Goal: Task Accomplishment & Management: Manage account settings

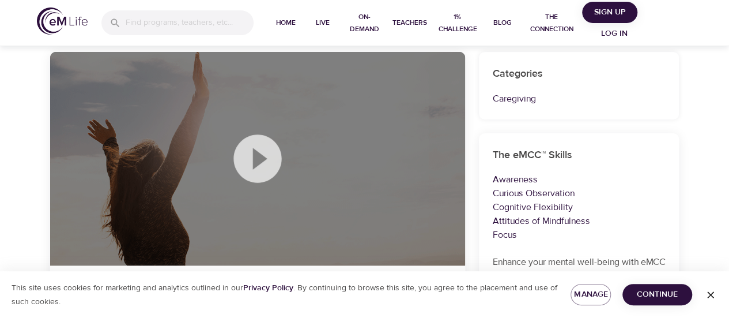
scroll to position [288, 0]
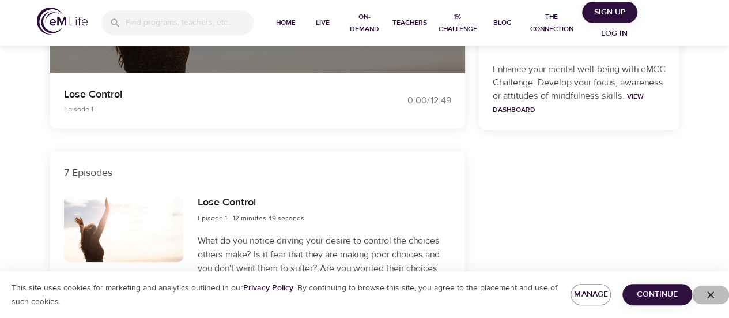
click at [708, 293] on icon "button" at bounding box center [711, 295] width 12 height 12
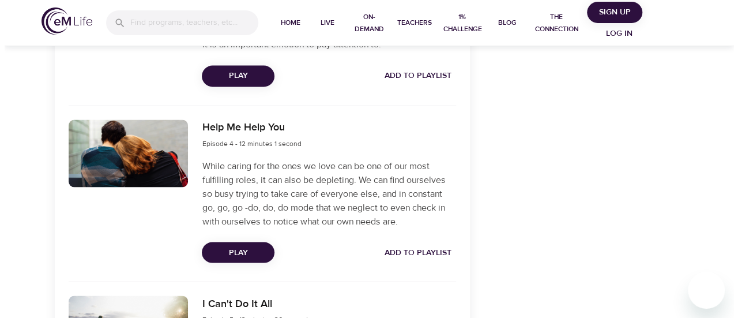
scroll to position [1057, 0]
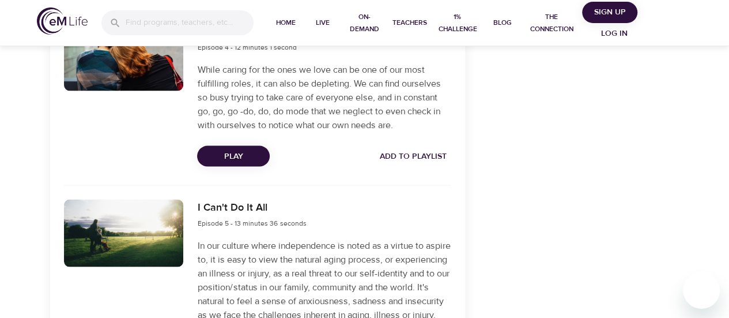
click at [623, 32] on span "Log in" at bounding box center [614, 34] width 46 height 14
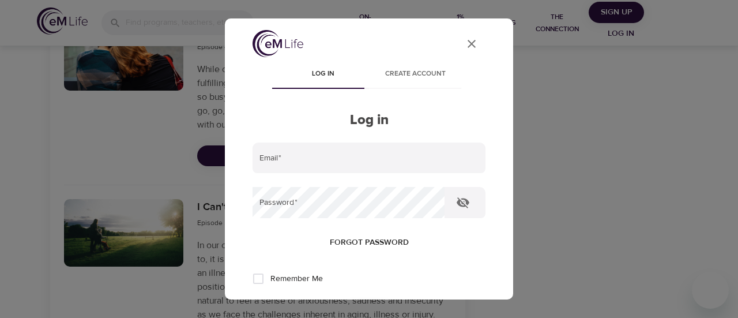
type input "[EMAIL_ADDRESS][DOMAIN_NAME]"
click at [459, 205] on icon "button" at bounding box center [463, 202] width 13 height 11
click at [459, 205] on icon "button" at bounding box center [463, 202] width 13 height 9
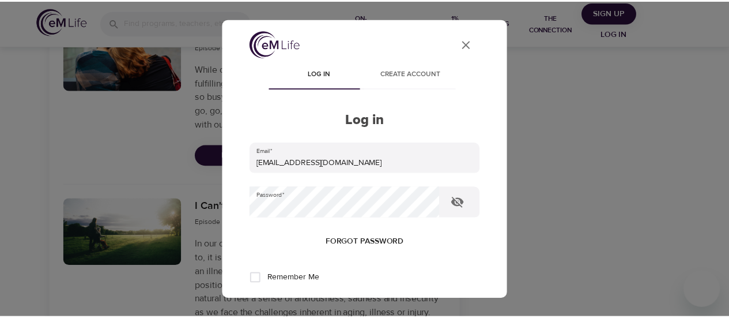
scroll to position [192, 0]
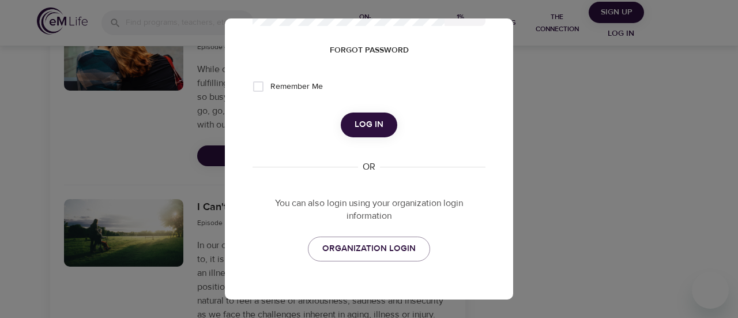
click at [258, 86] on input "Remember Me" at bounding box center [258, 86] width 24 height 24
checkbox input "true"
click at [374, 125] on span "Log in" at bounding box center [369, 124] width 29 height 15
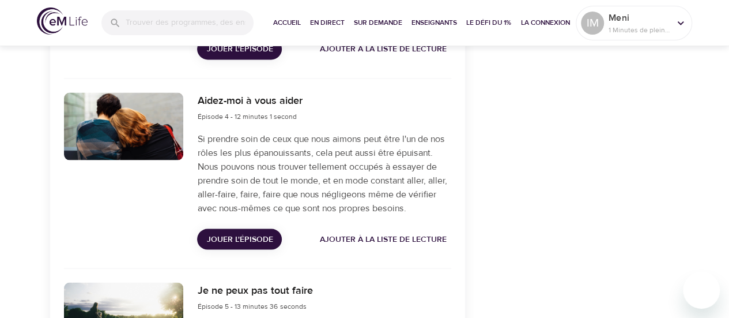
scroll to position [1098, 0]
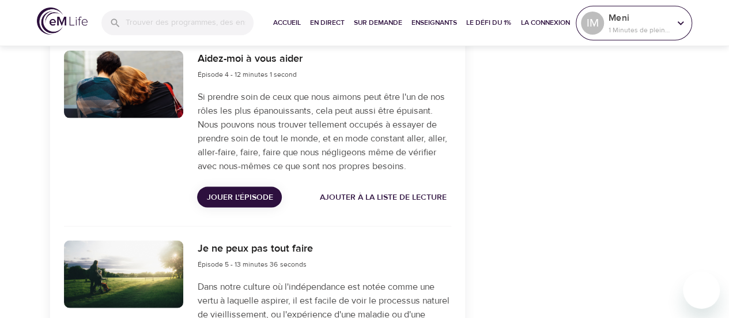
click at [620, 21] on p "Meni" at bounding box center [639, 18] width 61 height 14
click at [677, 22] on icon at bounding box center [680, 23] width 13 height 13
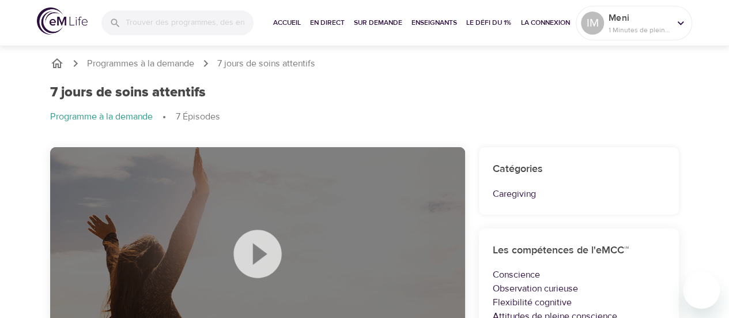
scroll to position [0, 0]
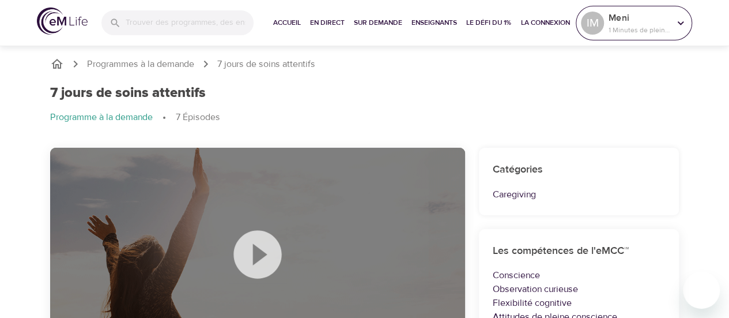
click at [619, 33] on p "1 Minutes de pleine conscience" at bounding box center [639, 30] width 61 height 10
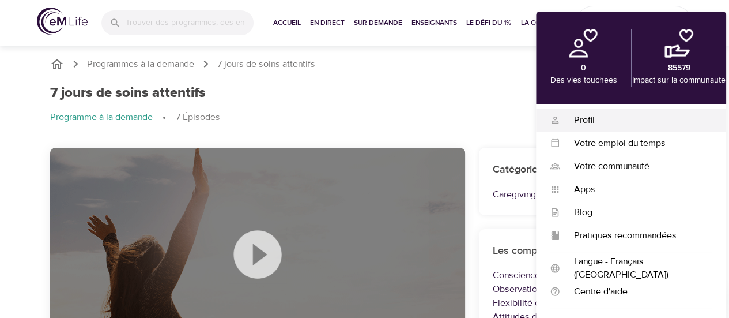
click at [600, 116] on div "Profil" at bounding box center [636, 120] width 152 height 13
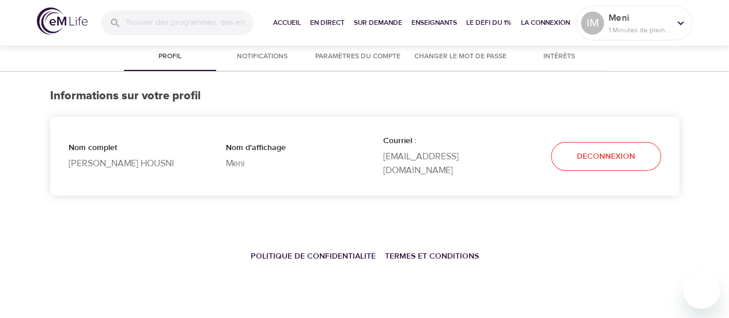
select select "10"
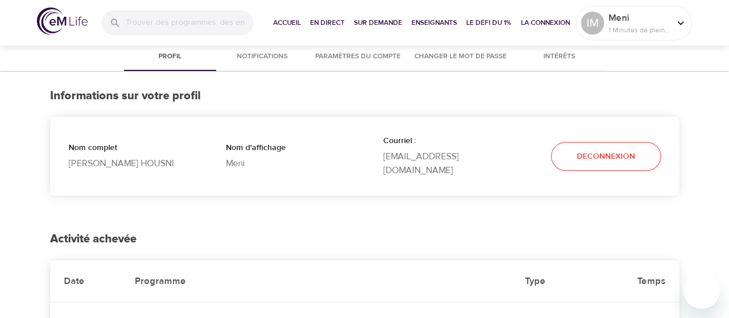
click at [352, 57] on span "Paramètres du compte" at bounding box center [357, 57] width 85 height 12
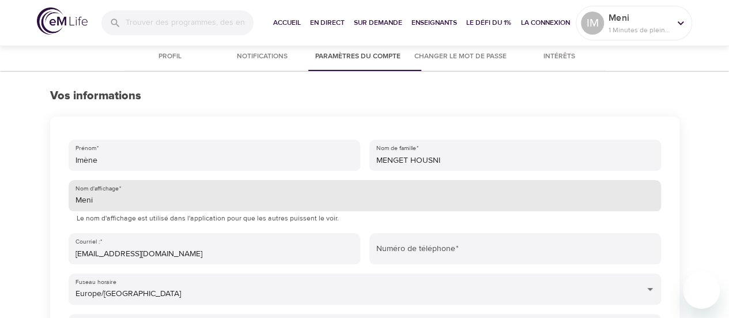
click at [130, 198] on input "Meni" at bounding box center [365, 195] width 593 height 31
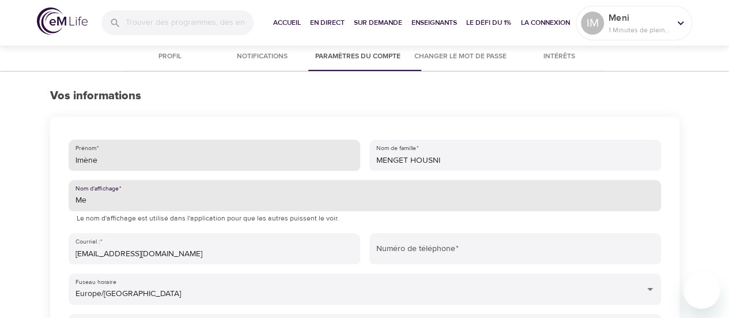
type input "M"
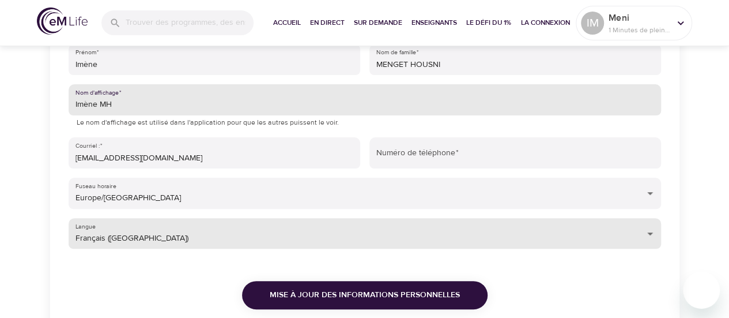
type input "Imène MH"
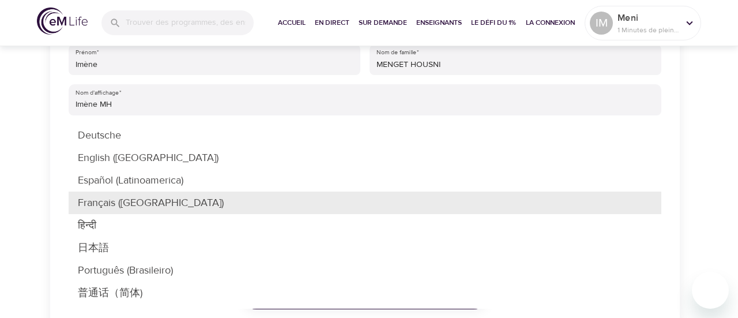
click at [3, 122] on div at bounding box center [369, 159] width 738 height 318
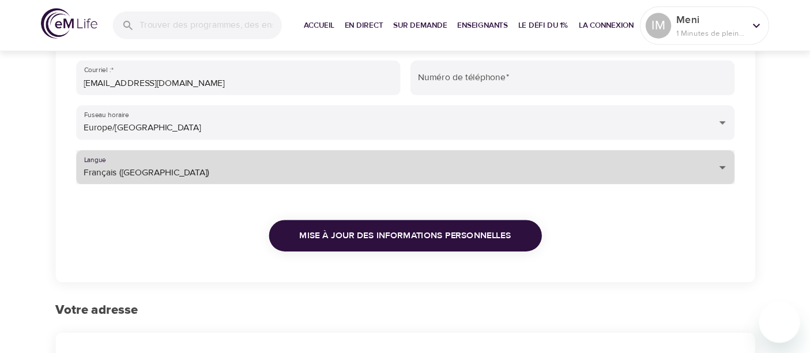
scroll to position [192, 0]
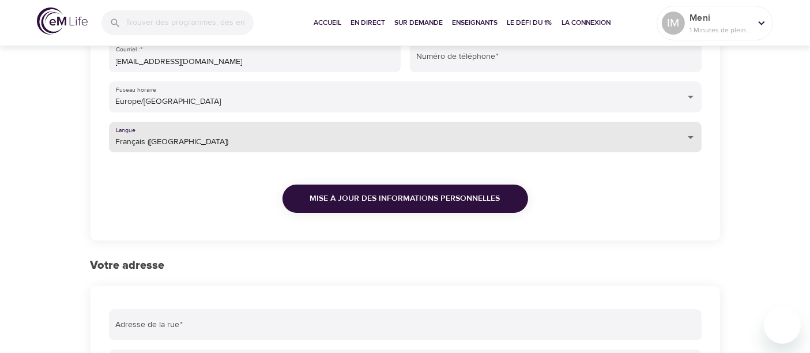
click at [227, 147] on body "Accueil En direct Sur demande Enseignants Le défi du 1% La Connexion IM Meni 1 …" at bounding box center [405, 237] width 810 height 858
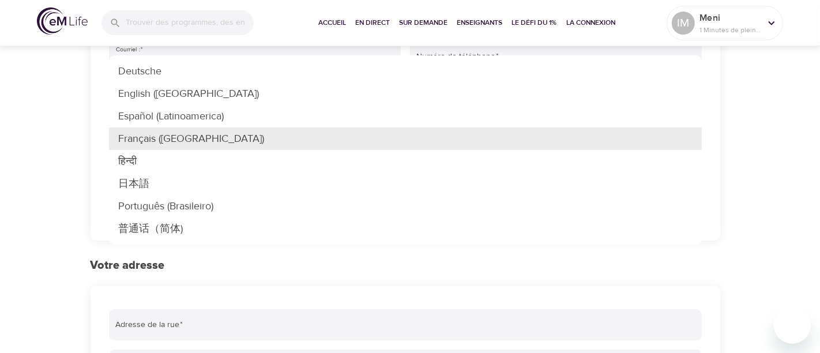
click at [162, 141] on li "Français ([GEOGRAPHIC_DATA])" at bounding box center [405, 138] width 593 height 22
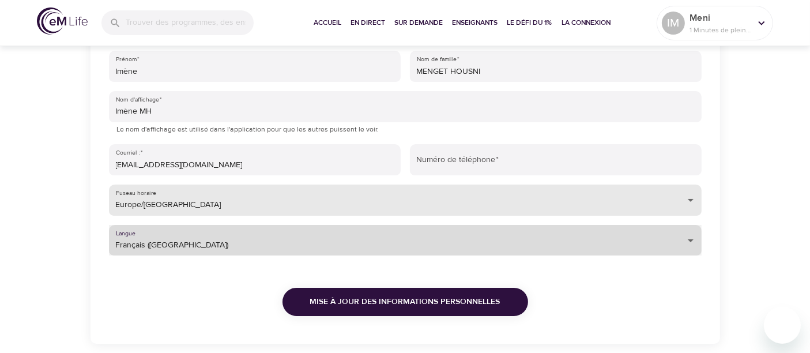
scroll to position [107, 0]
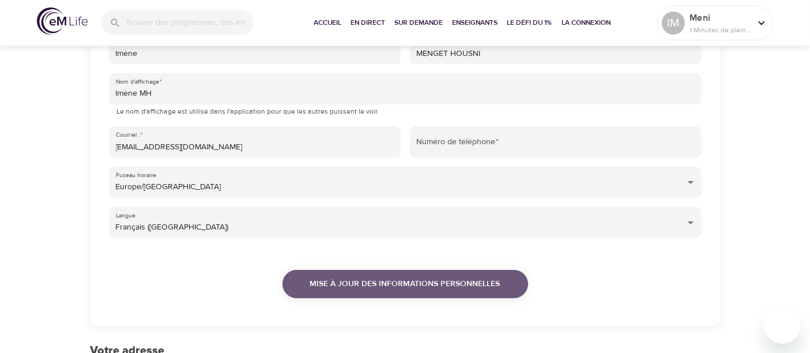
click at [375, 293] on button "Mise à jour des informations personnelles" at bounding box center [405, 284] width 246 height 28
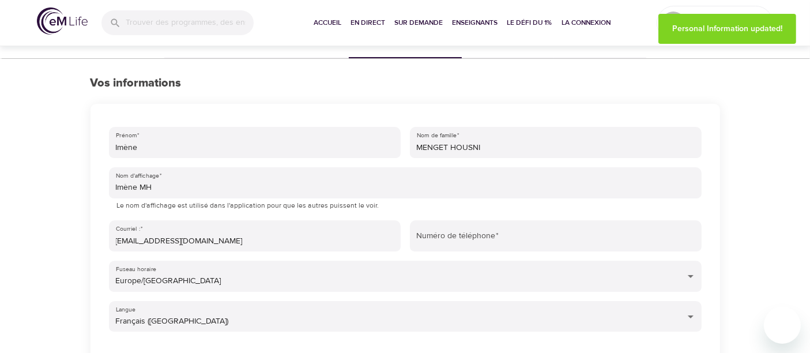
scroll to position [0, 0]
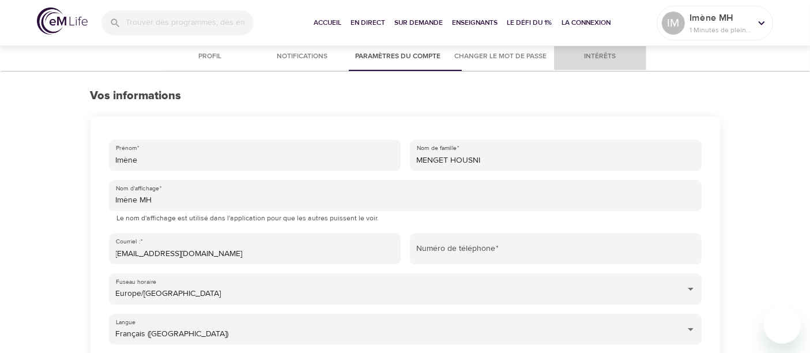
click at [619, 55] on span "Intérêts" at bounding box center [600, 57] width 78 height 12
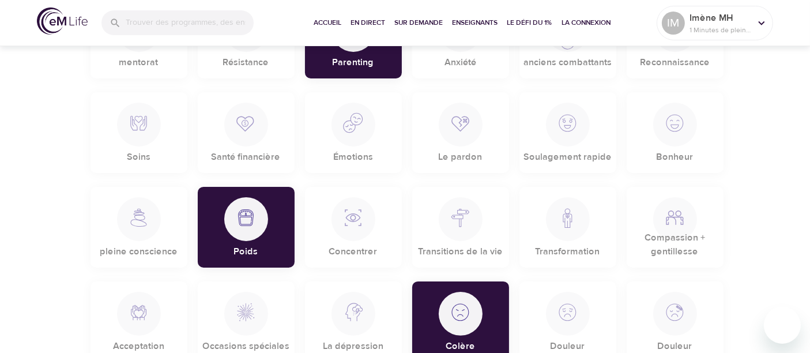
scroll to position [320, 0]
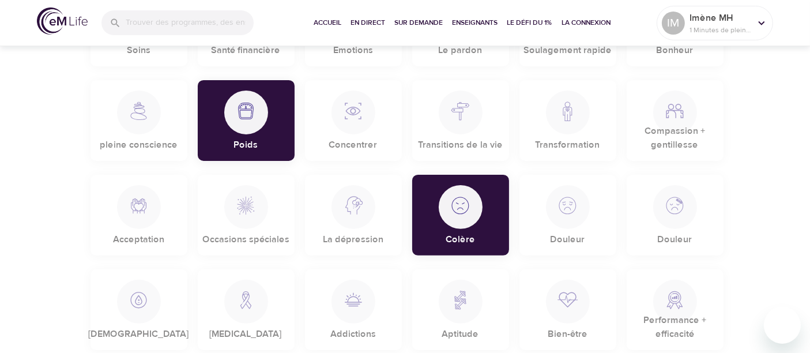
click at [484, 218] on div "Colère" at bounding box center [460, 215] width 97 height 81
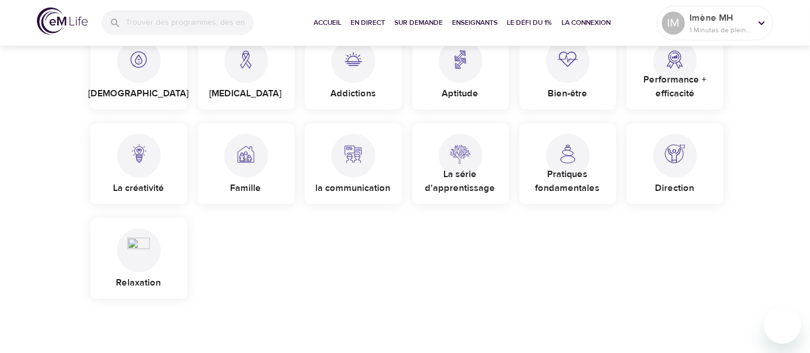
scroll to position [615, 0]
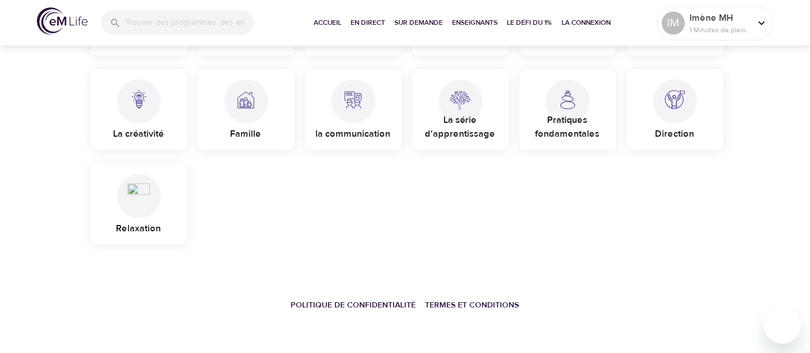
click at [221, 112] on div "Famille" at bounding box center [246, 109] width 97 height 81
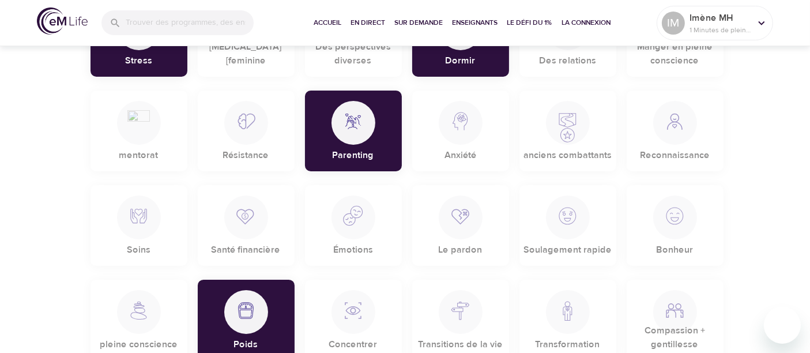
scroll to position [0, 0]
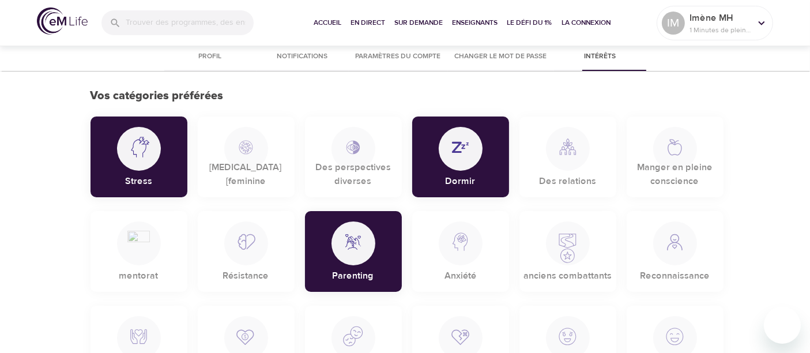
click at [312, 59] on span "Notifications" at bounding box center [302, 57] width 78 height 12
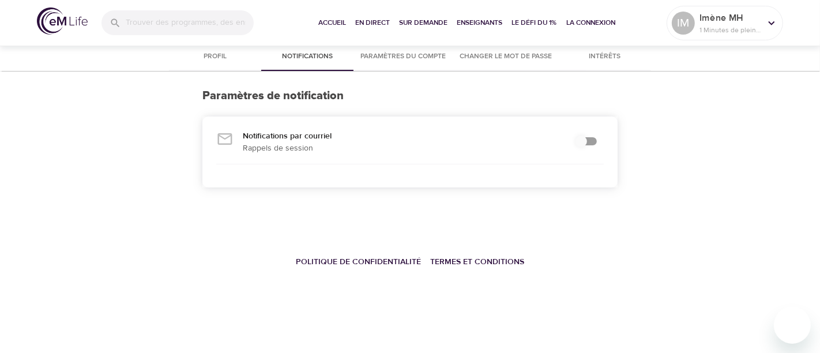
checkbox input "true"
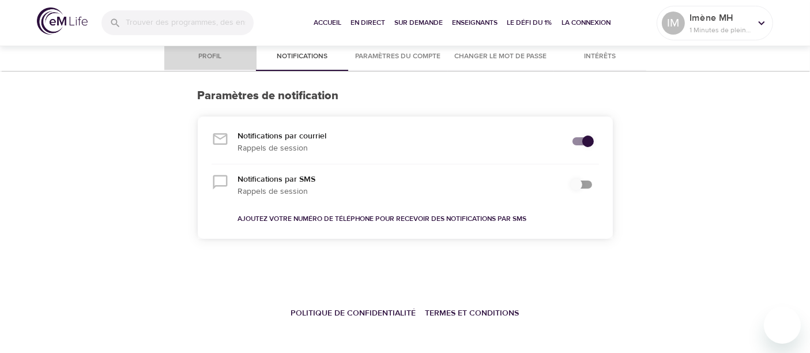
click at [217, 56] on span "Profil" at bounding box center [210, 57] width 78 height 12
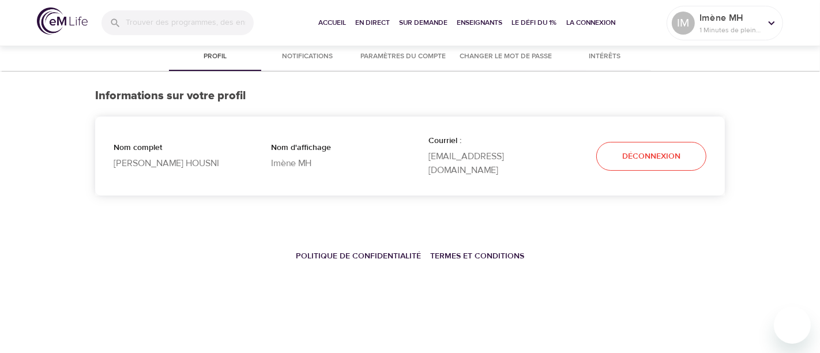
select select "10"
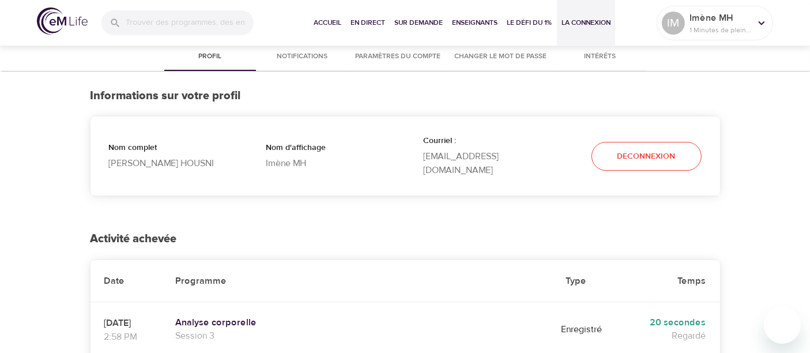
click at [594, 24] on span "La Connexion" at bounding box center [585, 23] width 49 height 12
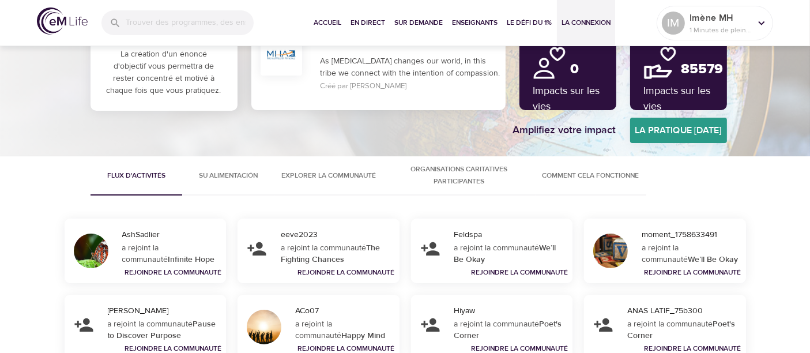
scroll to position [107, 0]
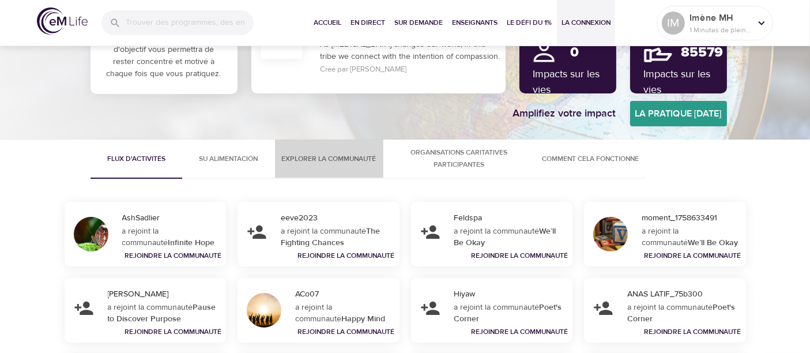
click at [326, 160] on span "Explorer la communauté" at bounding box center [329, 159] width 95 height 12
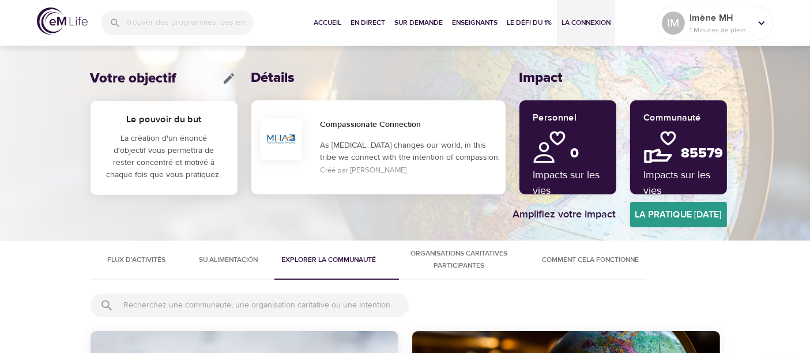
scroll to position [0, 0]
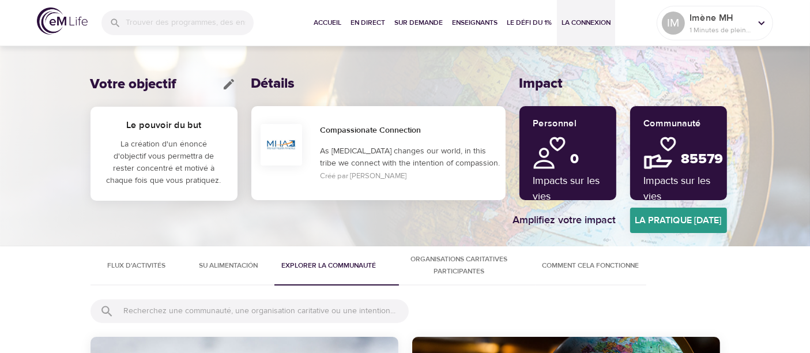
click at [252, 256] on button "Su alimentación" at bounding box center [229, 265] width 92 height 39
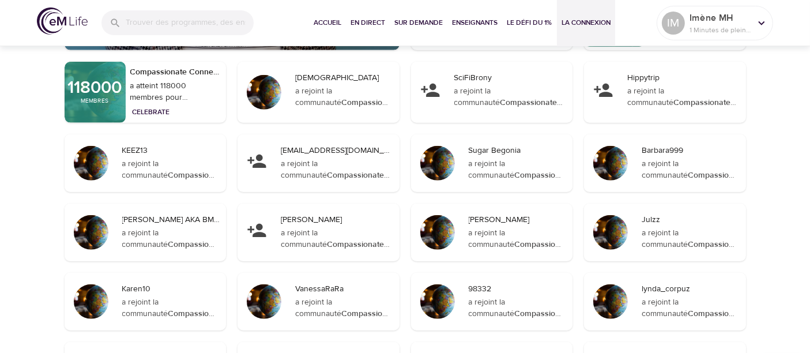
scroll to position [213, 0]
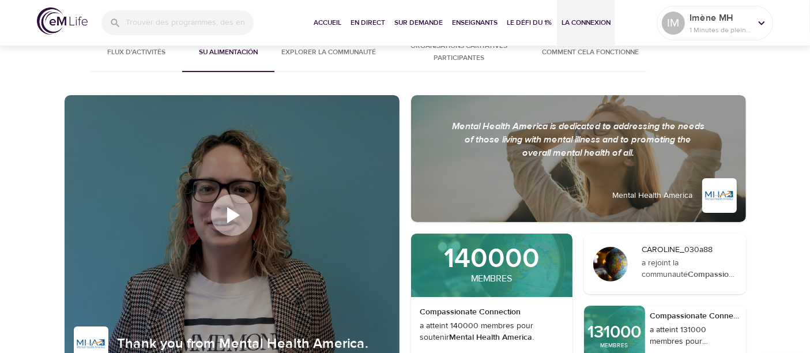
click at [116, 46] on span "Flux d'activités" at bounding box center [136, 52] width 78 height 12
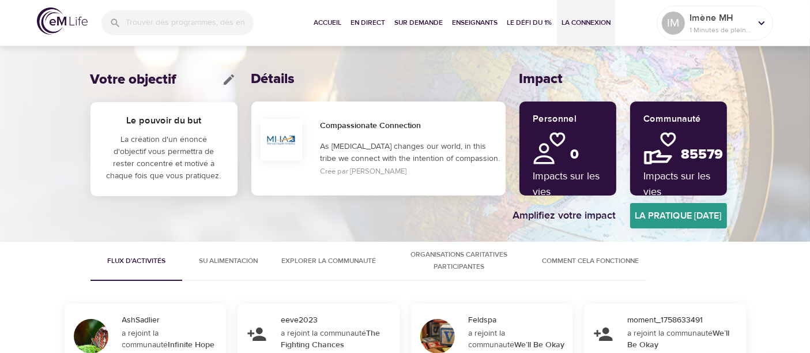
scroll to position [0, 0]
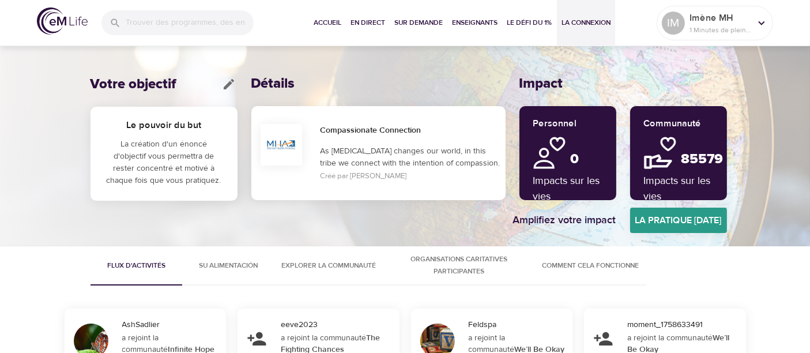
click at [500, 258] on span "Organisations caritatives participantes" at bounding box center [459, 265] width 138 height 24
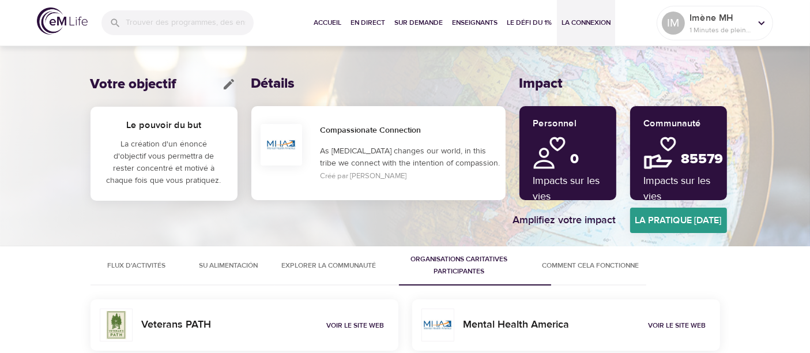
click at [658, 221] on span "La pratique [DATE]" at bounding box center [678, 220] width 97 height 16
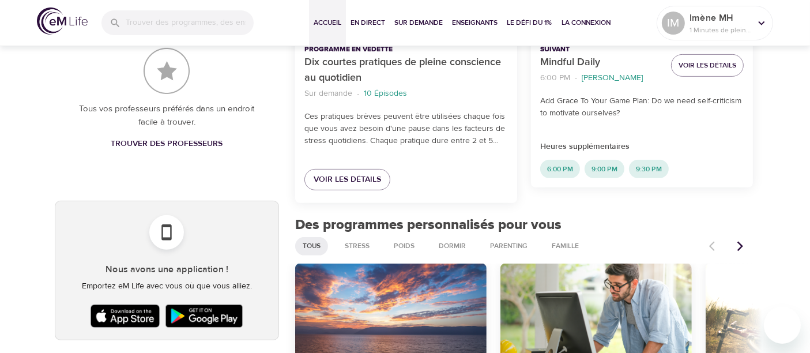
scroll to position [533, 0]
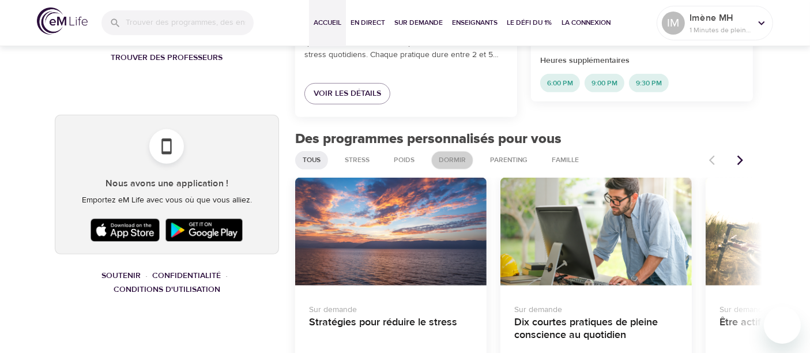
click at [455, 160] on span "Dormir" at bounding box center [452, 160] width 41 height 10
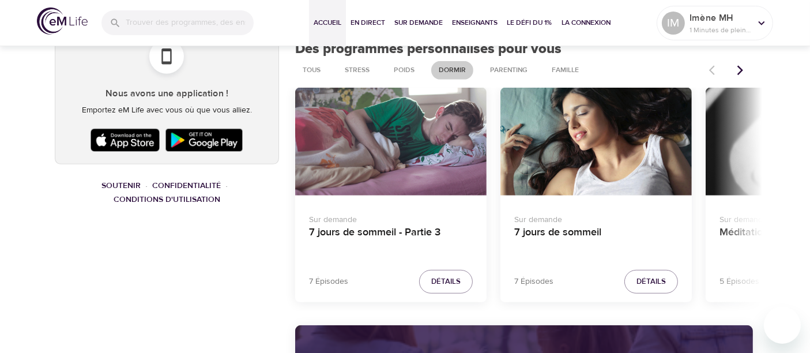
scroll to position [640, 0]
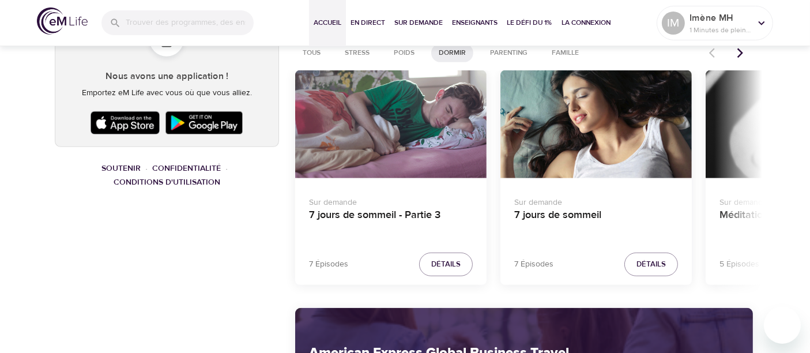
click at [729, 58] on icon "Articles précédents" at bounding box center [740, 53] width 12 height 12
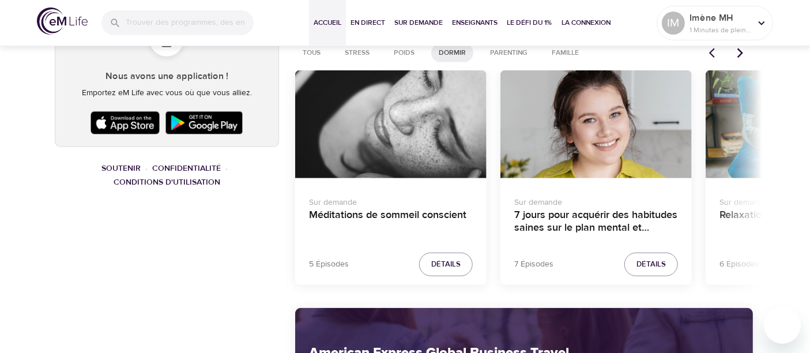
click at [729, 58] on icon "Articles précédents" at bounding box center [740, 53] width 12 height 12
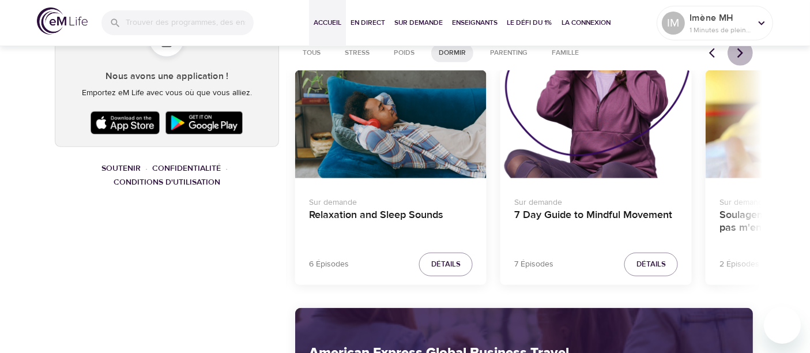
click at [729, 58] on icon "Articles précédents" at bounding box center [740, 53] width 12 height 12
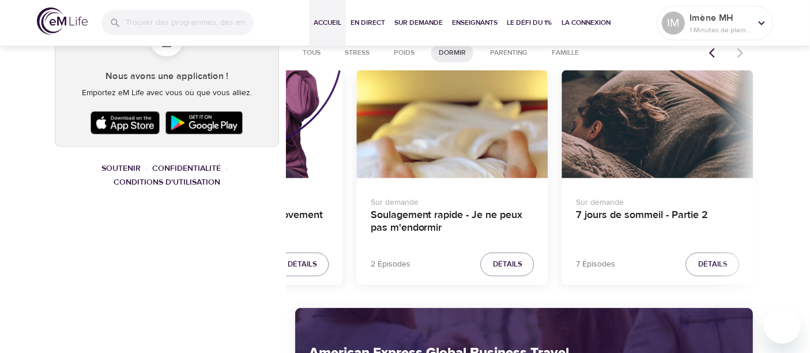
click at [729, 58] on div at bounding box center [727, 52] width 51 height 25
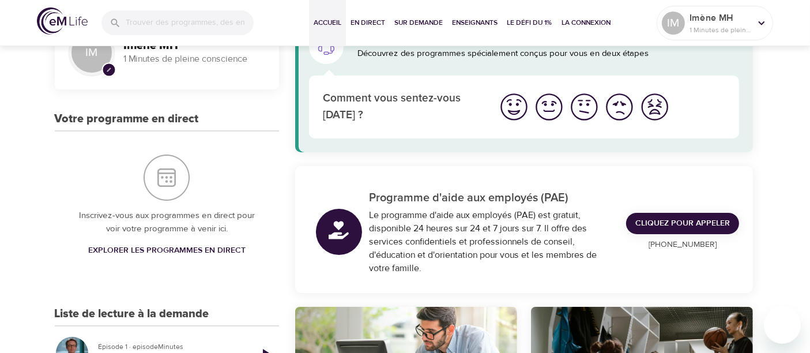
scroll to position [0, 0]
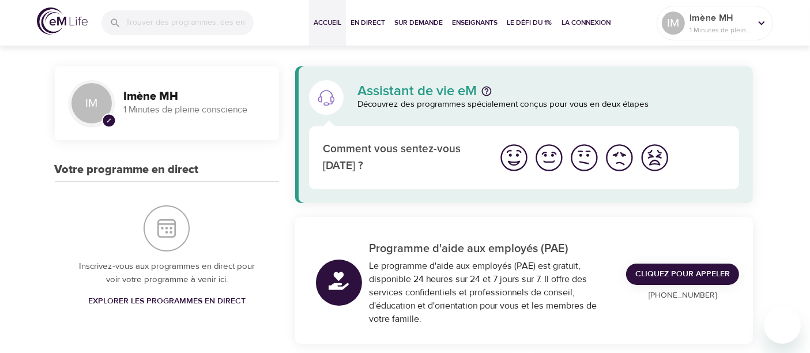
click at [316, 24] on span "Accueil" at bounding box center [328, 23] width 28 height 12
click at [371, 21] on span "En direct" at bounding box center [367, 23] width 35 height 12
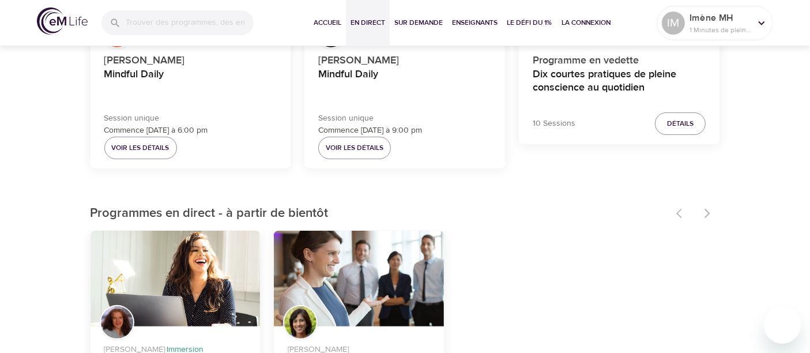
scroll to position [320, 0]
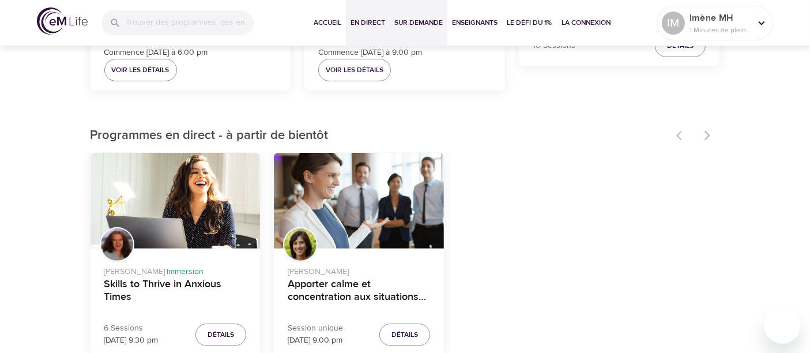
click at [415, 21] on span "Sur demande" at bounding box center [418, 23] width 48 height 12
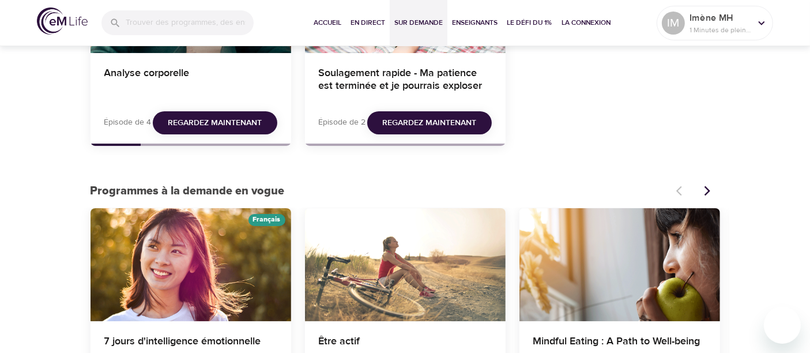
scroll to position [320, 0]
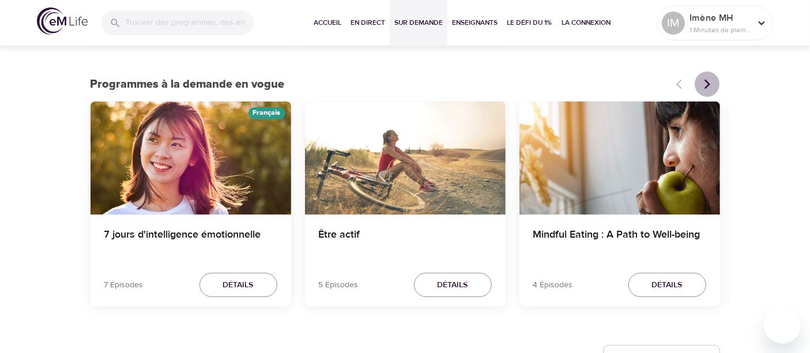
click at [704, 85] on icon "Articles précédents" at bounding box center [708, 84] width 12 height 12
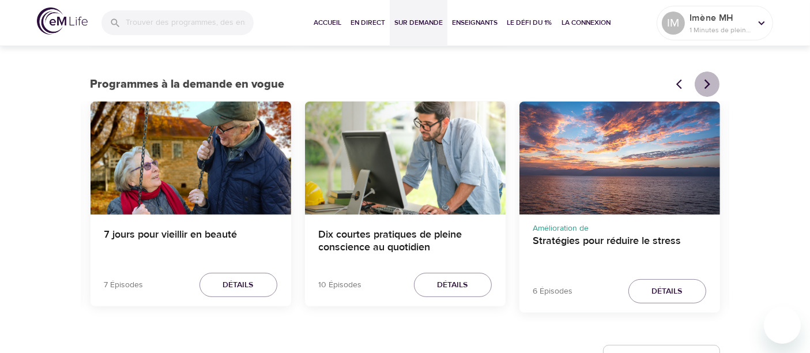
click at [704, 78] on icon "Articles précédents" at bounding box center [708, 84] width 12 height 12
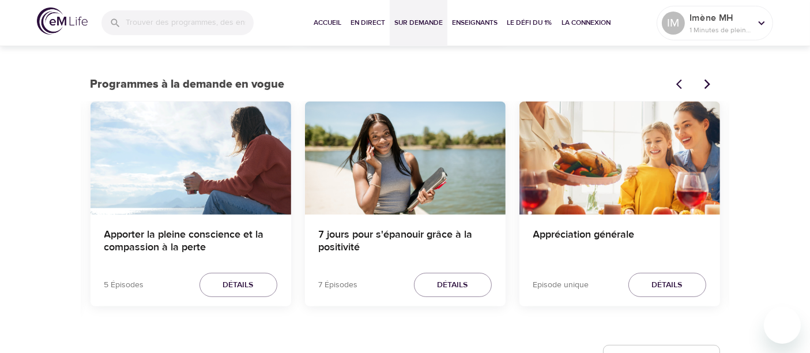
click at [706, 78] on icon "Articles précédents" at bounding box center [708, 84] width 12 height 12
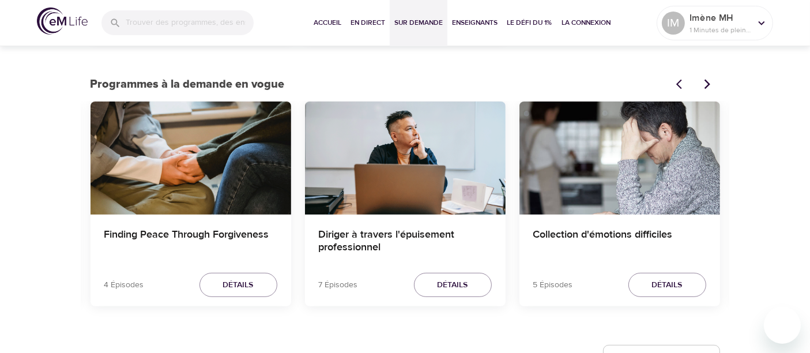
click at [706, 78] on icon "Articles précédents" at bounding box center [708, 84] width 12 height 12
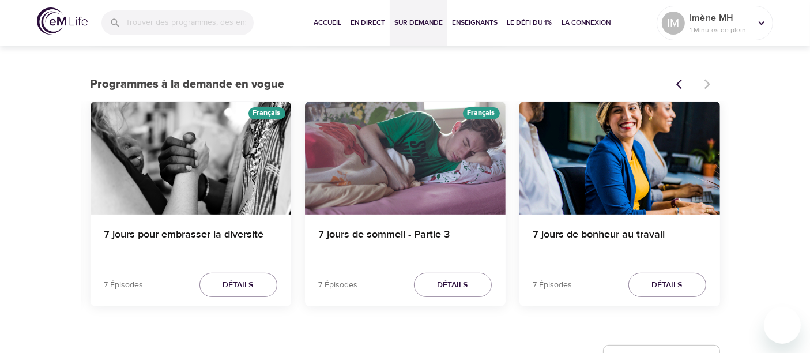
click at [706, 78] on div at bounding box center [694, 83] width 51 height 25
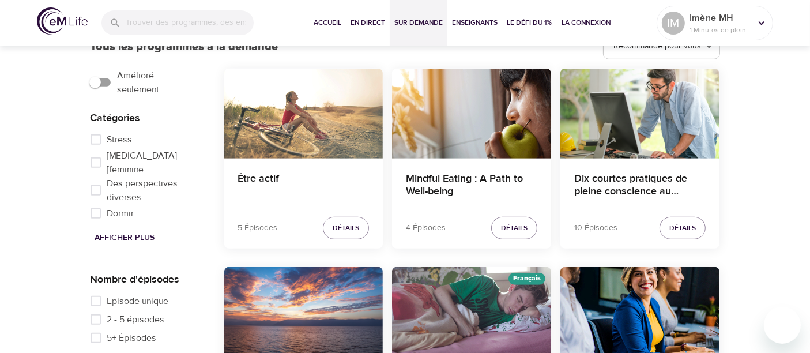
scroll to position [640, 0]
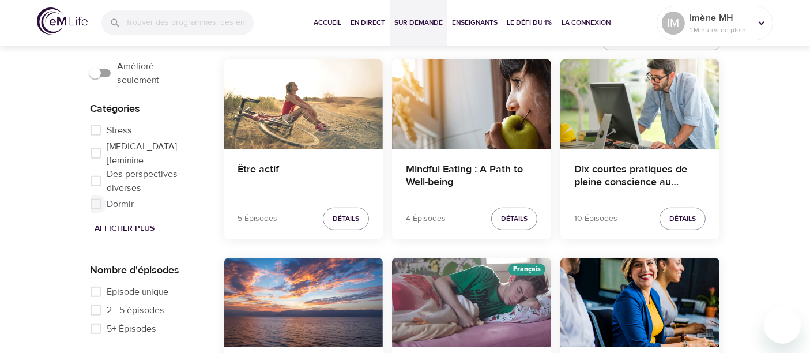
click at [96, 195] on input "Dormir" at bounding box center [95, 204] width 23 height 18
checkbox input "true"
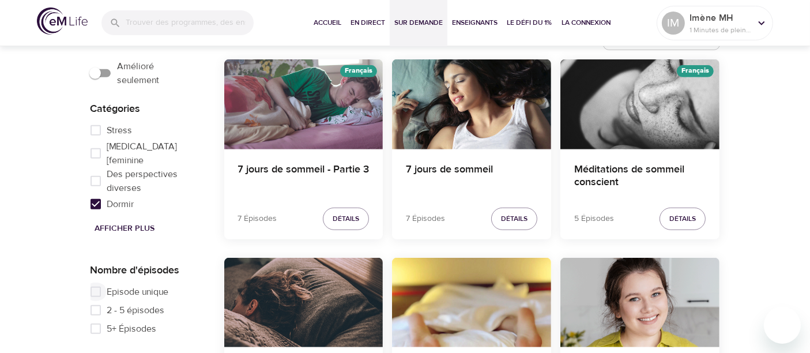
click at [98, 293] on input "Episode unique" at bounding box center [95, 291] width 23 height 18
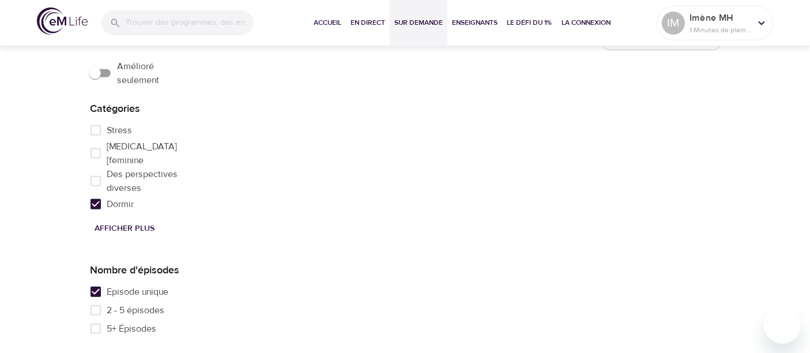
scroll to position [677, 0]
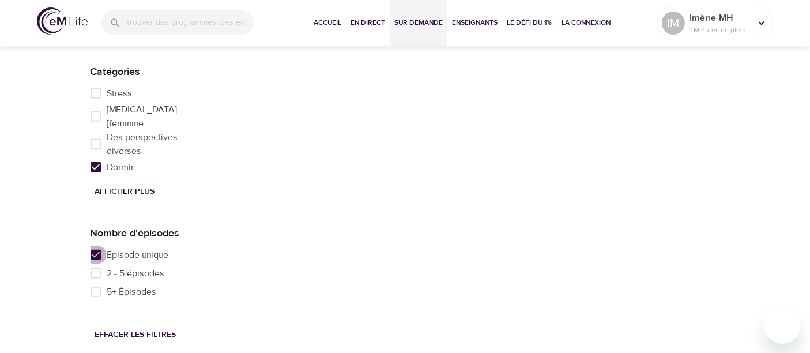
click at [92, 252] on input "Episode unique" at bounding box center [95, 255] width 23 height 18
checkbox input "false"
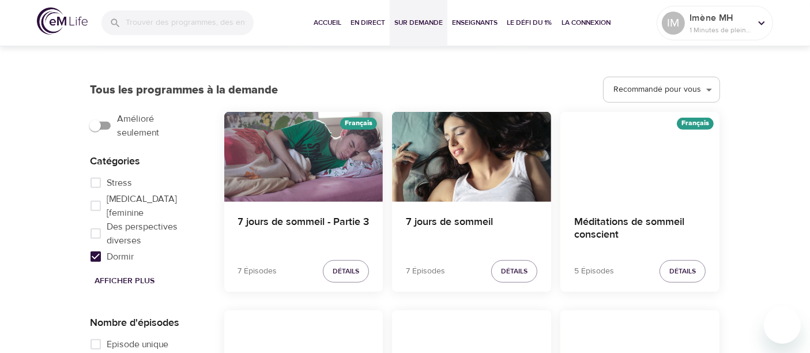
scroll to position [571, 0]
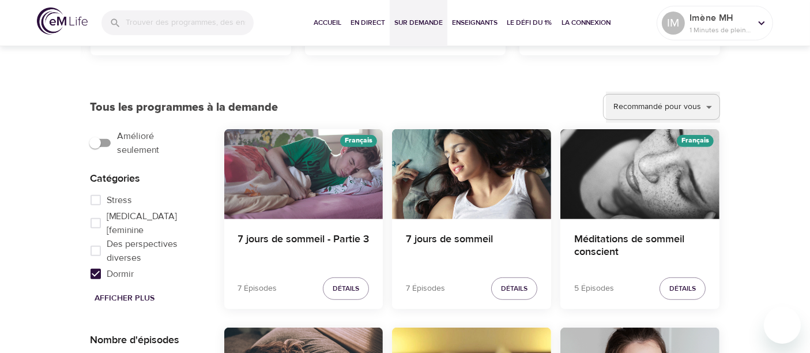
click at [655, 106] on select "Recommandé pour vous Tendance actuelle Récemment ajouté" at bounding box center [663, 107] width 114 height 31
click at [649, 102] on select "Recommandé pour vous Tendance actuelle Récemment ajouté" at bounding box center [663, 107] width 114 height 31
click at [650, 101] on select "Recommandé pour vous Tendance actuelle Récemment ajouté" at bounding box center [663, 107] width 114 height 31
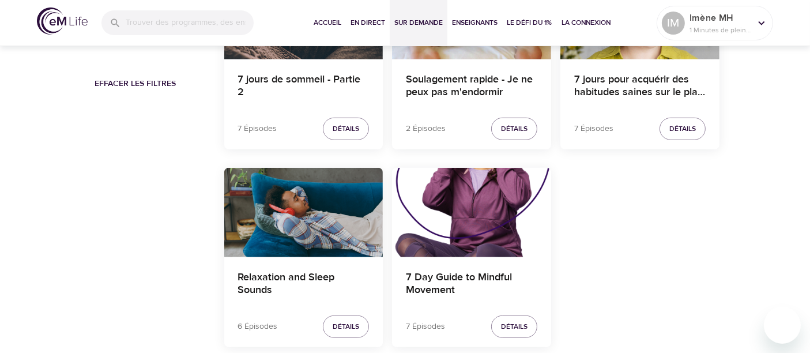
scroll to position [945, 0]
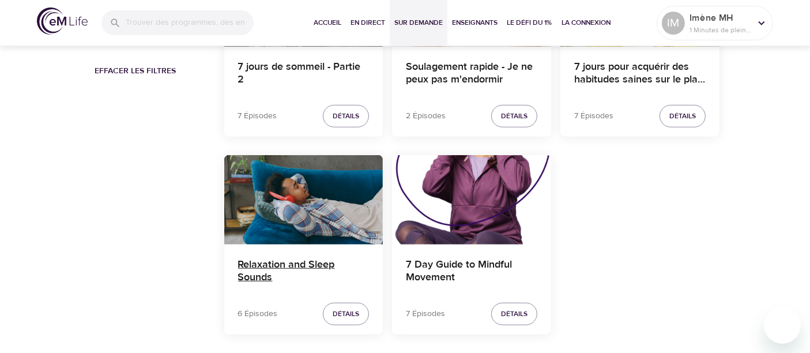
click at [276, 266] on h4 "Relaxation and Sleep Sounds" at bounding box center [303, 272] width 131 height 28
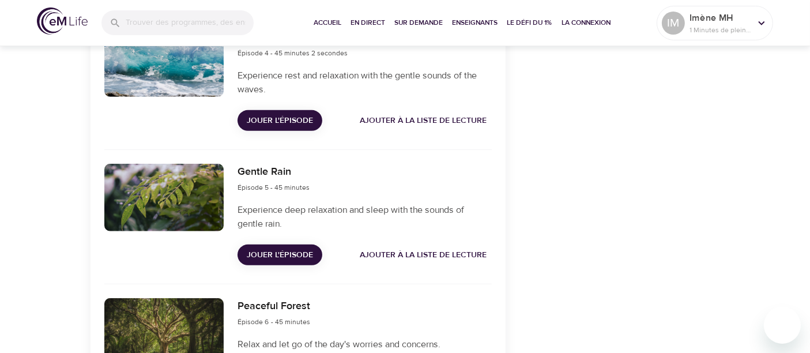
scroll to position [731, 0]
